Goal: Information Seeking & Learning: Learn about a topic

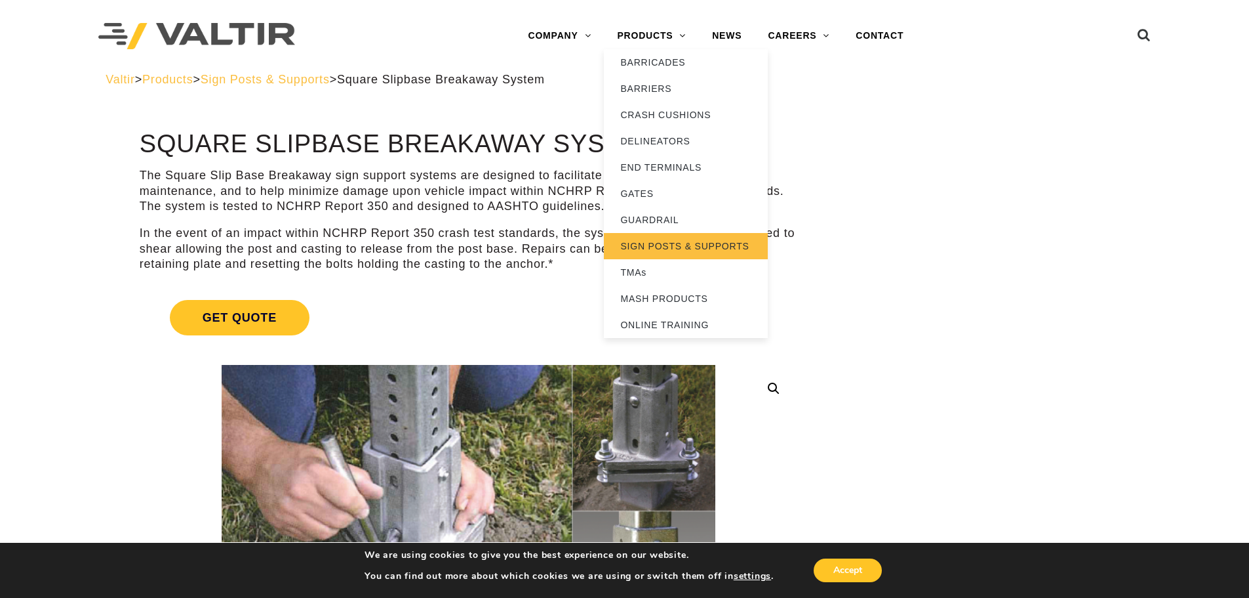
click at [641, 251] on link "SIGN POSTS & SUPPORTS" at bounding box center [686, 246] width 164 height 26
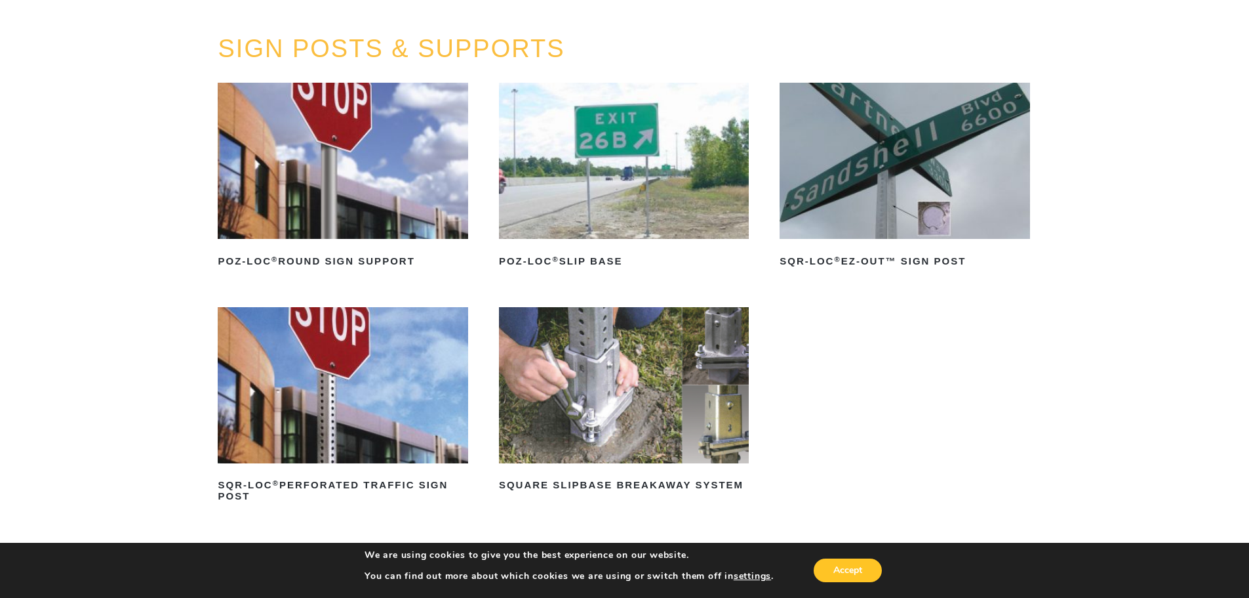
scroll to position [262, 0]
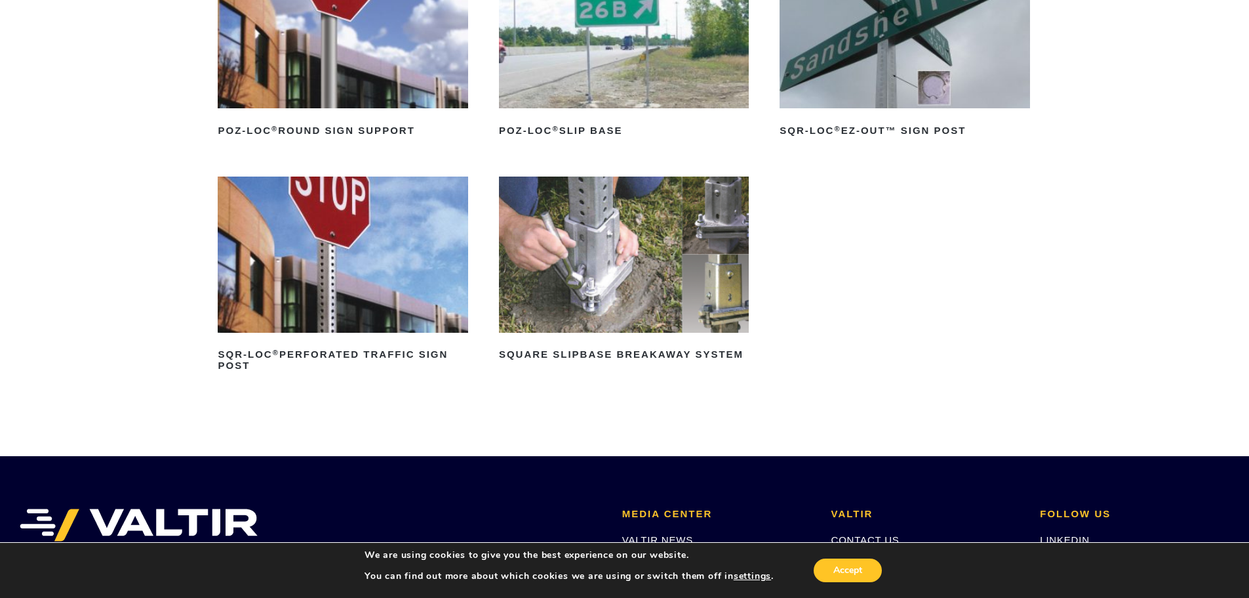
click at [601, 287] on img at bounding box center [624, 254] width 250 height 156
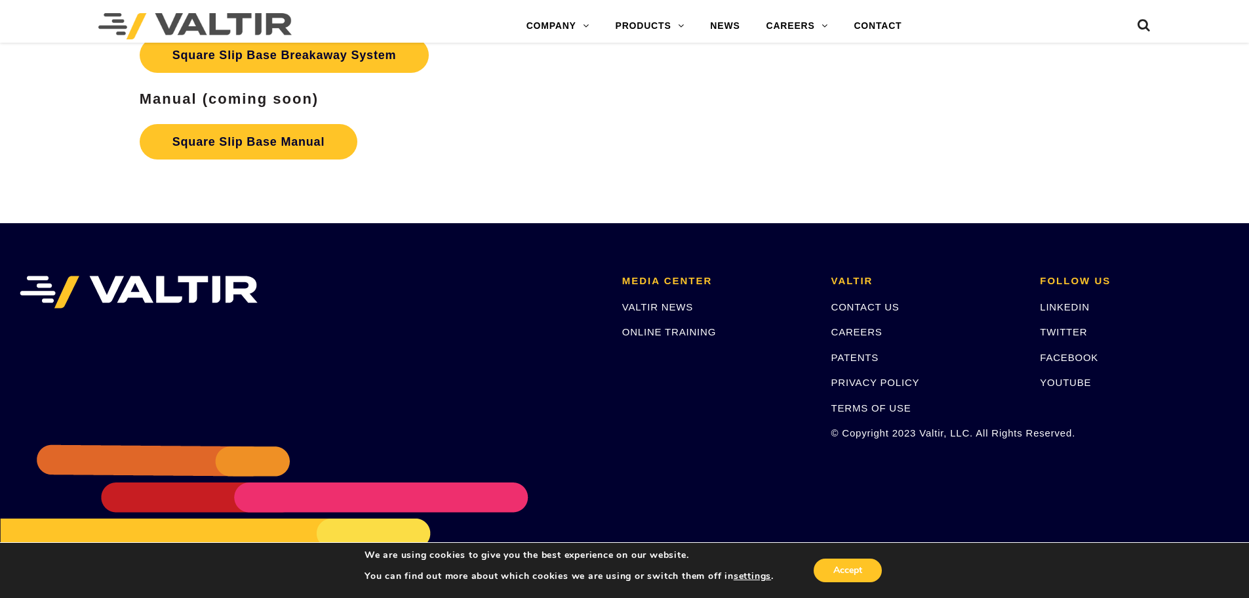
scroll to position [2414, 0]
